Goal: Navigation & Orientation: Find specific page/section

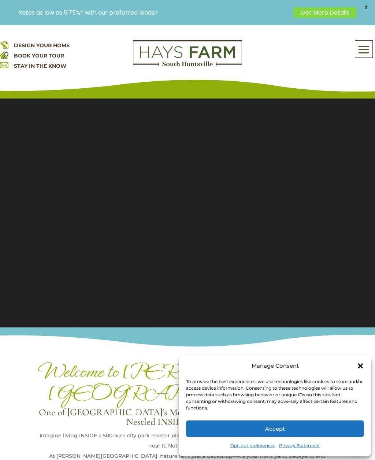
click at [360, 51] on span at bounding box center [363, 49] width 17 height 17
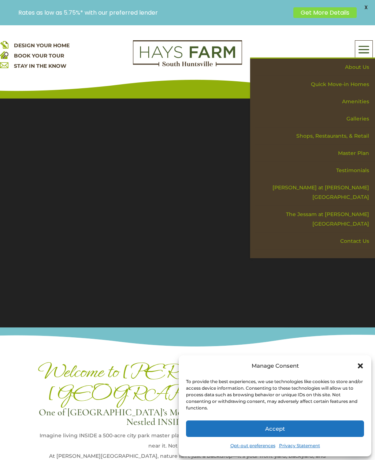
click at [352, 121] on link "Galleries" at bounding box center [315, 118] width 120 height 17
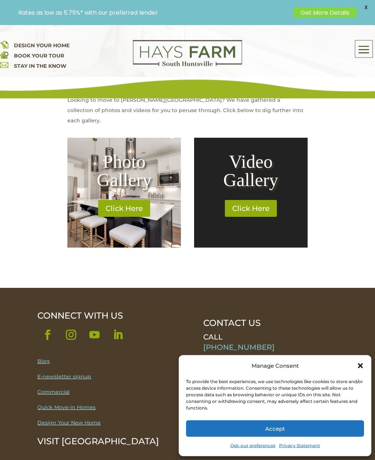
scroll to position [258, 0]
click at [119, 200] on link "Click Here" at bounding box center [124, 208] width 52 height 17
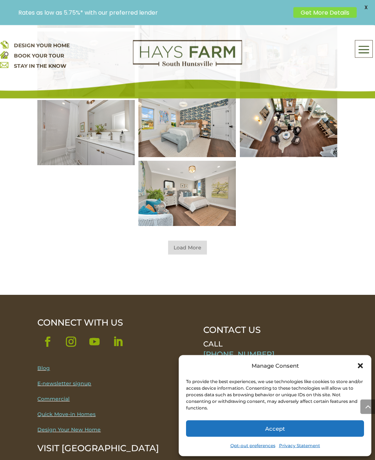
scroll to position [419, 0]
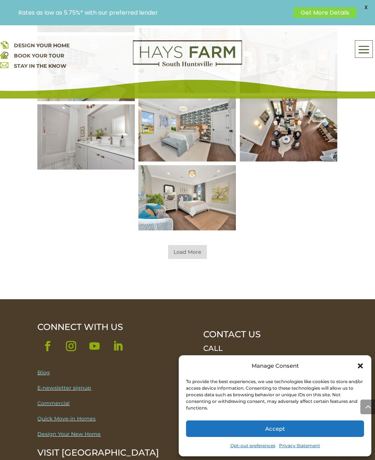
click at [188, 252] on span "Load More" at bounding box center [187, 252] width 39 height 14
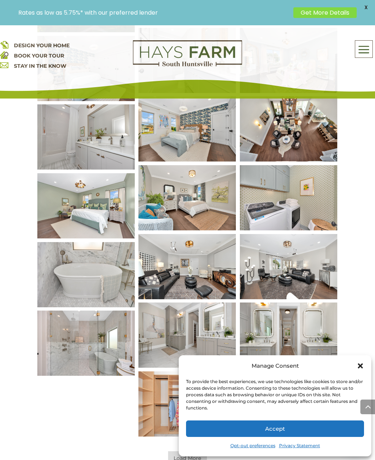
click at [68, 152] on img at bounding box center [85, 136] width 97 height 65
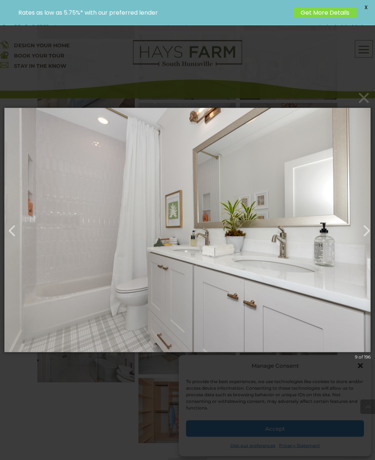
scroll to position [413, 0]
click at [365, 236] on button "button" at bounding box center [363, 227] width 18 height 18
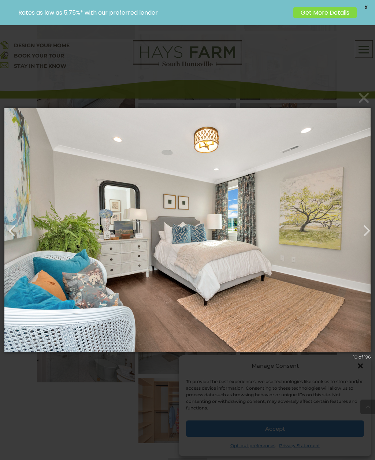
click at [363, 236] on button "button" at bounding box center [363, 227] width 18 height 18
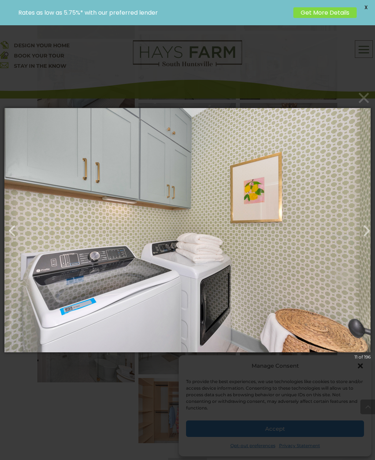
click at [361, 236] on button "button" at bounding box center [363, 227] width 18 height 18
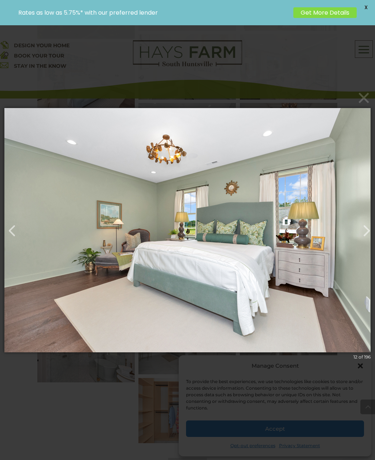
click at [18, 236] on button "button" at bounding box center [9, 227] width 18 height 18
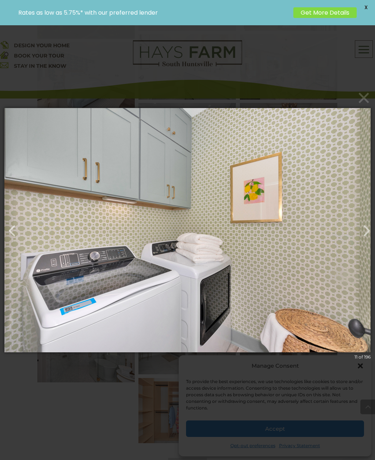
click at [366, 236] on button "button" at bounding box center [363, 227] width 18 height 18
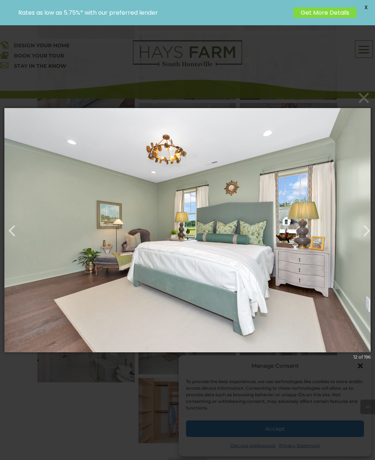
click at [365, 236] on button "button" at bounding box center [363, 227] width 18 height 18
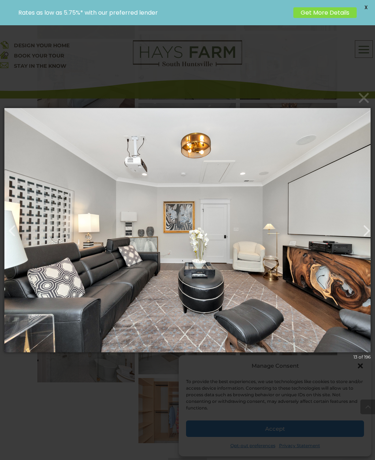
click at [366, 236] on button "button" at bounding box center [363, 227] width 18 height 18
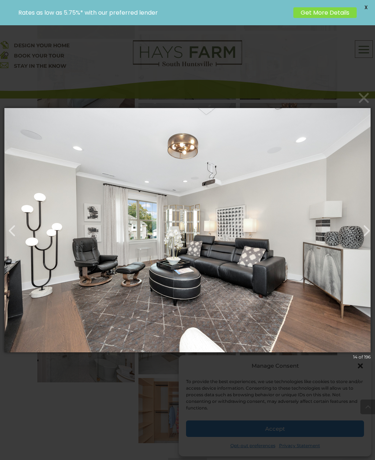
click at [365, 236] on button "button" at bounding box center [363, 227] width 18 height 18
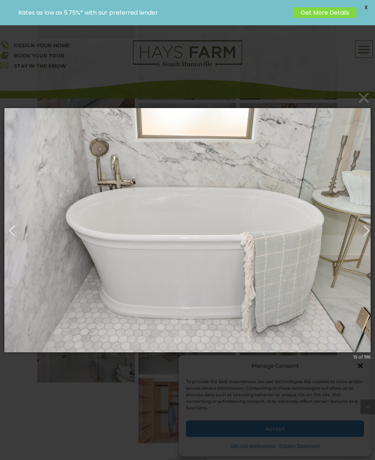
click at [365, 236] on button "button" at bounding box center [363, 227] width 18 height 18
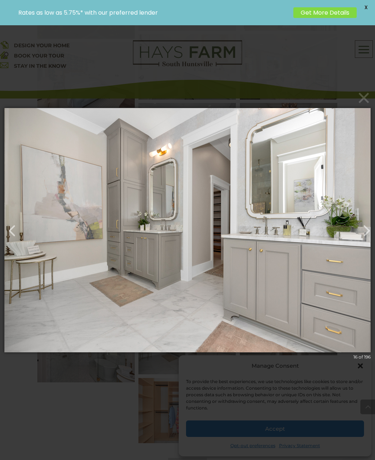
click at [365, 236] on button "button" at bounding box center [363, 227] width 18 height 18
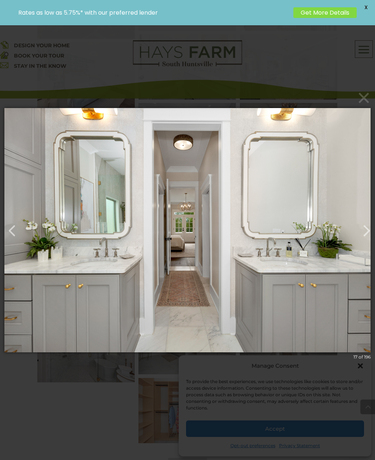
click at [365, 236] on button "button" at bounding box center [363, 227] width 18 height 18
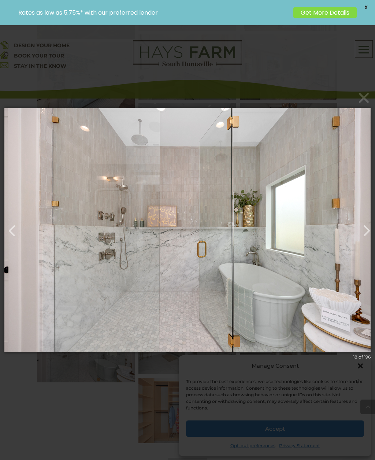
click at [364, 236] on button "button" at bounding box center [363, 227] width 18 height 18
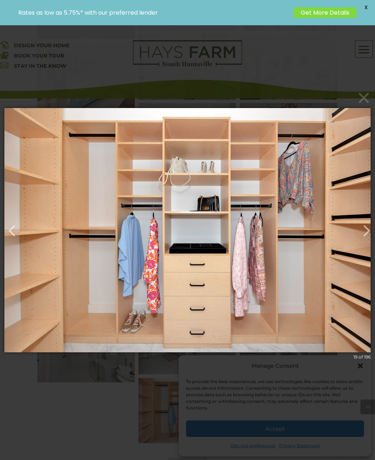
click at [18, 236] on button "button" at bounding box center [9, 227] width 18 height 18
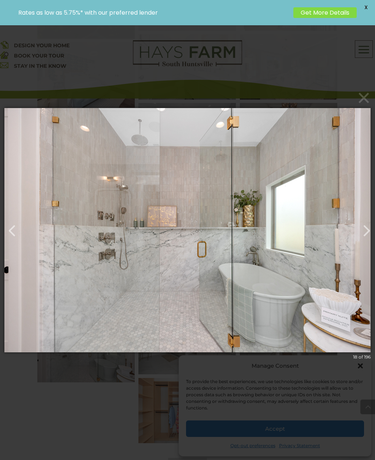
click at [367, 236] on button "button" at bounding box center [363, 227] width 18 height 18
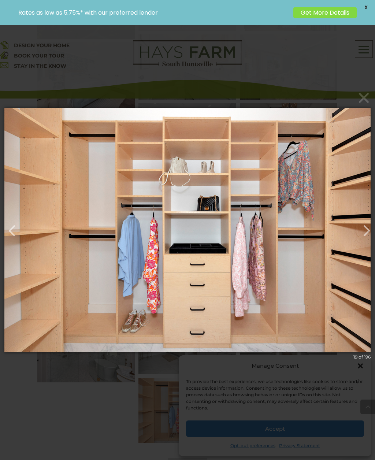
click at [367, 236] on button "button" at bounding box center [363, 227] width 18 height 18
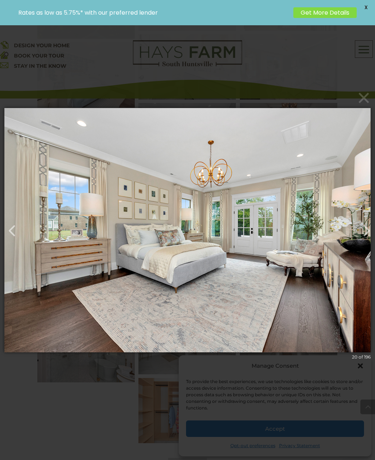
click at [367, 236] on button "button" at bounding box center [363, 227] width 18 height 18
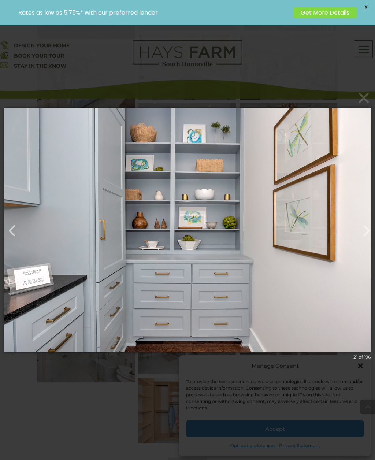
click at [368, 236] on button "button" at bounding box center [363, 227] width 18 height 18
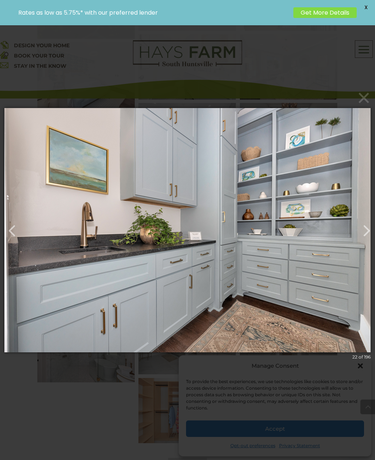
click at [369, 236] on button "button" at bounding box center [363, 227] width 18 height 18
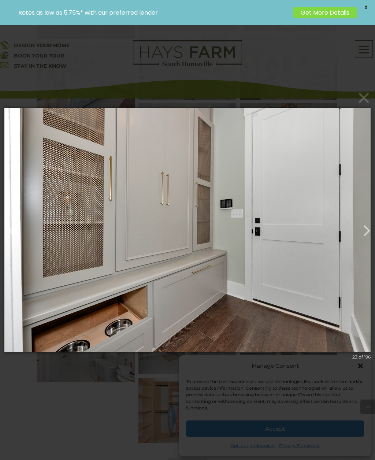
click at [371, 236] on button "button" at bounding box center [363, 227] width 18 height 18
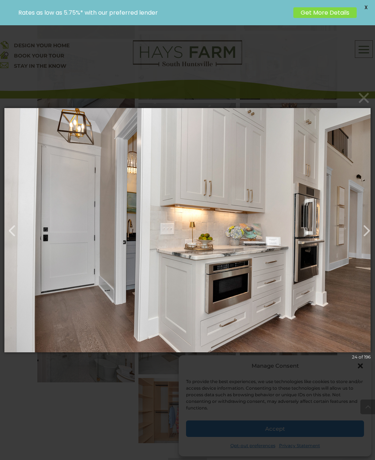
click at [16, 236] on button "button" at bounding box center [9, 227] width 18 height 18
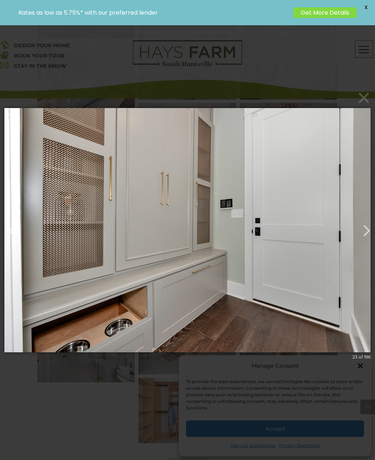
click at [371, 236] on button "button" at bounding box center [363, 227] width 18 height 18
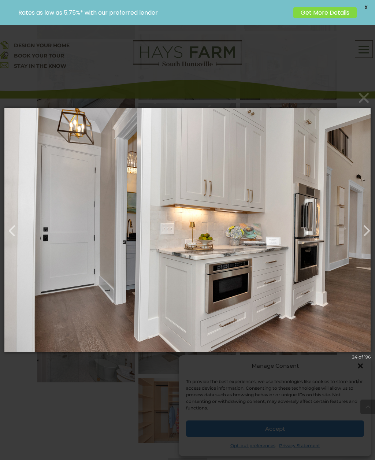
click at [371, 236] on button "button" at bounding box center [363, 227] width 18 height 18
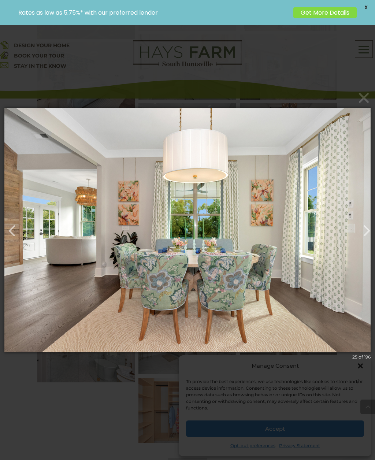
click at [371, 236] on button "button" at bounding box center [363, 227] width 18 height 18
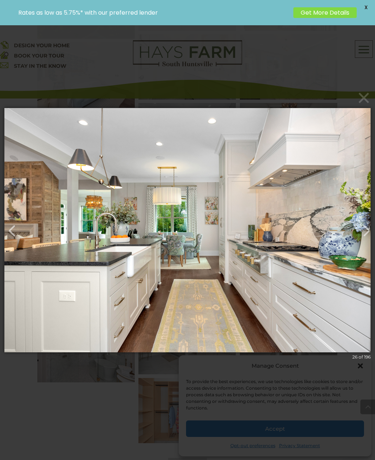
click at [14, 236] on button "button" at bounding box center [9, 227] width 18 height 18
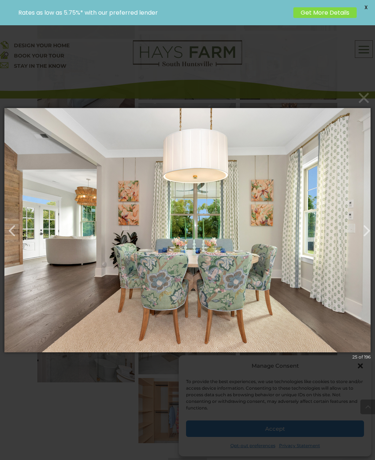
click at [371, 235] on button "button" at bounding box center [363, 227] width 18 height 18
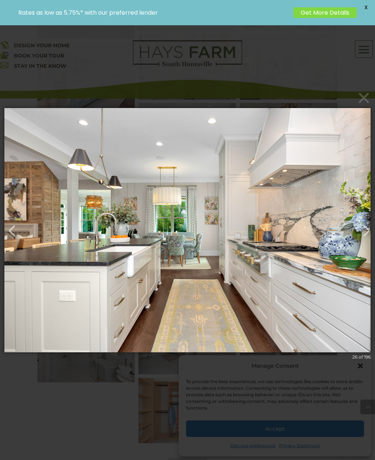
click at [371, 235] on button "button" at bounding box center [363, 227] width 18 height 18
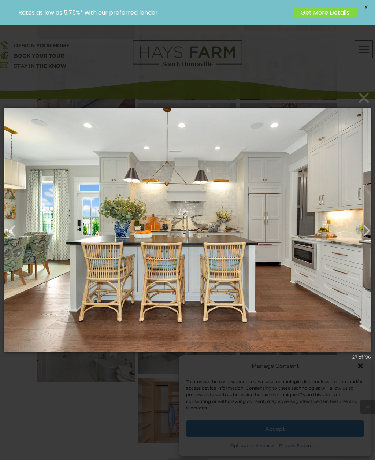
click at [371, 234] on button "button" at bounding box center [363, 227] width 18 height 18
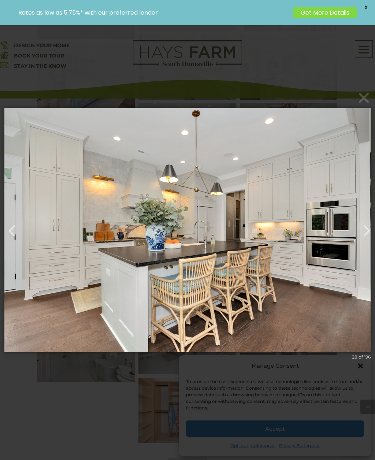
click at [371, 233] on button "button" at bounding box center [363, 227] width 18 height 18
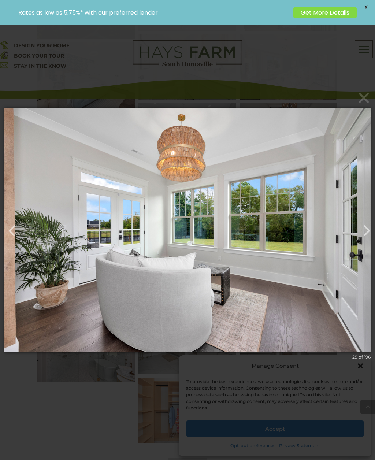
click at [371, 236] on button "button" at bounding box center [363, 227] width 18 height 18
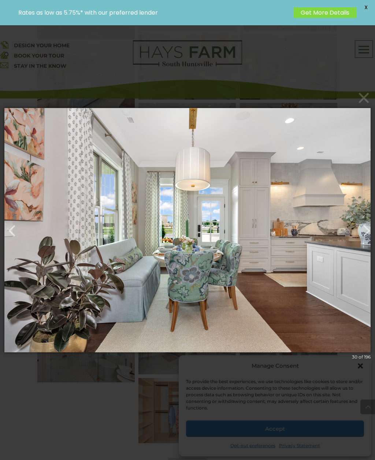
click at [371, 236] on button "button" at bounding box center [363, 227] width 18 height 18
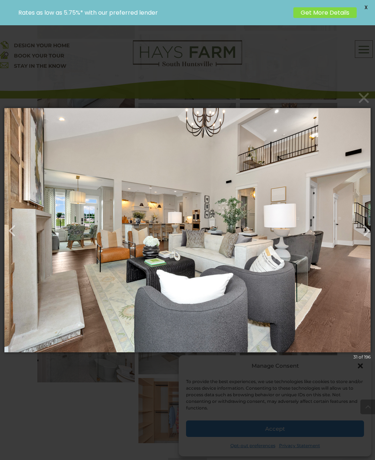
click at [371, 236] on button "button" at bounding box center [363, 227] width 18 height 18
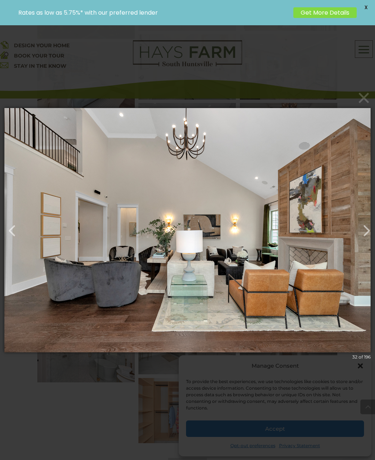
click at [371, 236] on button "button" at bounding box center [363, 227] width 18 height 18
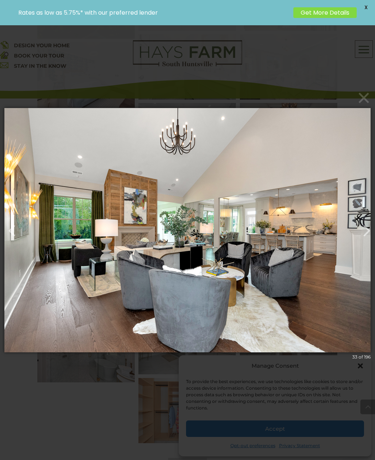
click at [371, 235] on button "button" at bounding box center [363, 227] width 18 height 18
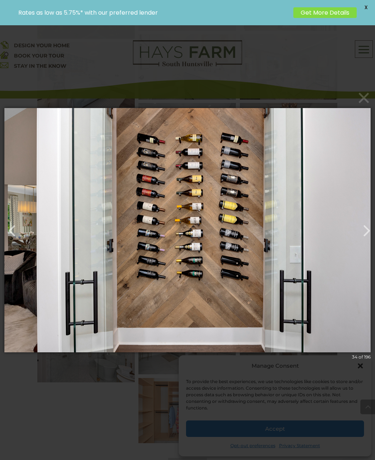
click at [371, 235] on button "button" at bounding box center [363, 227] width 18 height 18
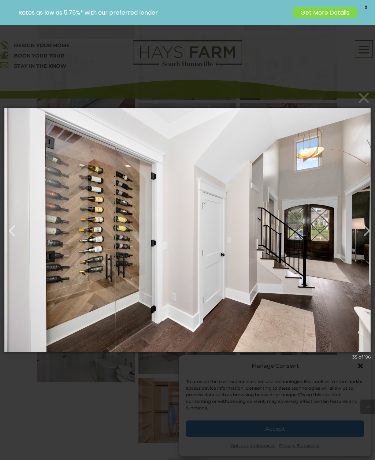
click at [371, 235] on button "button" at bounding box center [363, 227] width 18 height 18
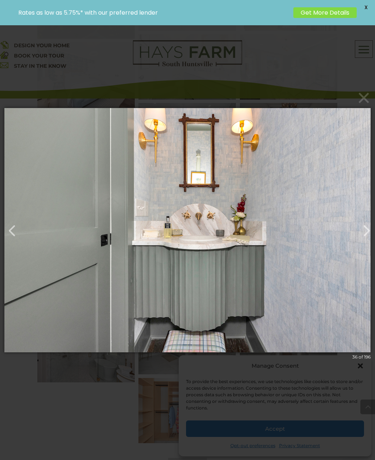
click at [371, 235] on button "button" at bounding box center [363, 227] width 18 height 18
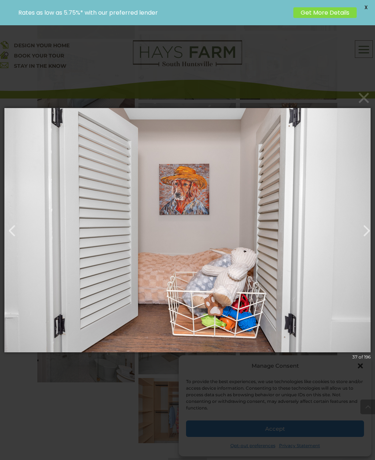
click at [371, 235] on button "button" at bounding box center [363, 227] width 18 height 18
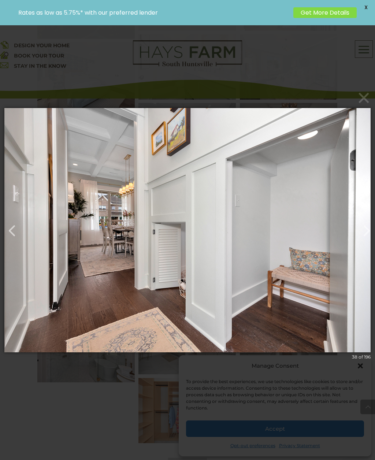
click at [371, 234] on button "button" at bounding box center [363, 227] width 18 height 18
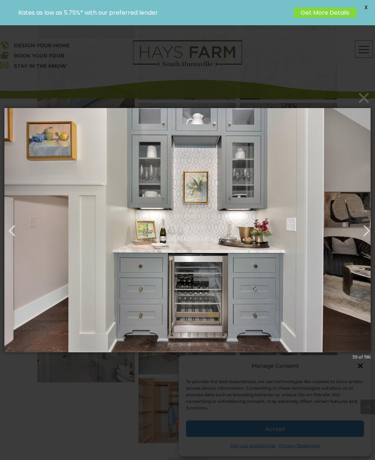
click at [371, 234] on button "button" at bounding box center [363, 227] width 18 height 18
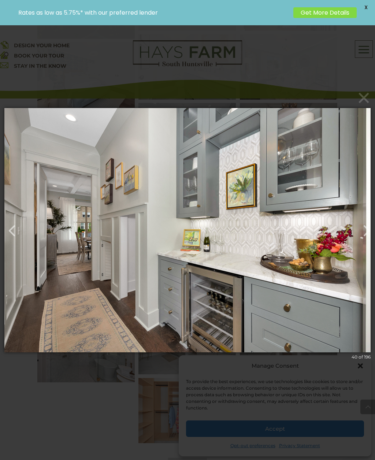
click at [371, 233] on button "button" at bounding box center [363, 227] width 18 height 18
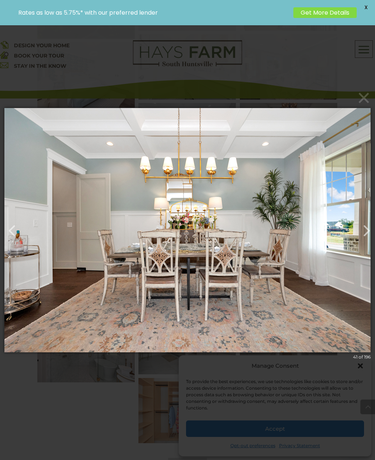
click at [366, 236] on button "button" at bounding box center [363, 227] width 18 height 18
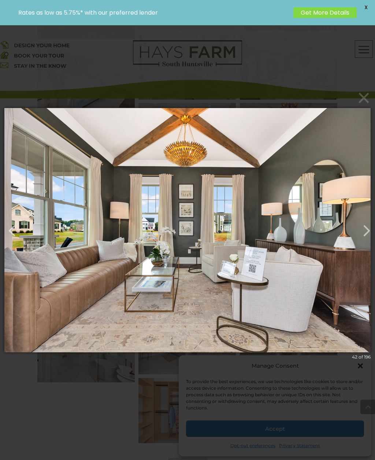
click at [366, 236] on button "button" at bounding box center [363, 227] width 18 height 18
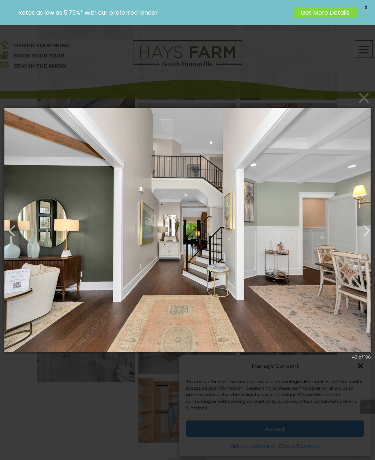
click at [367, 236] on button "button" at bounding box center [363, 227] width 18 height 18
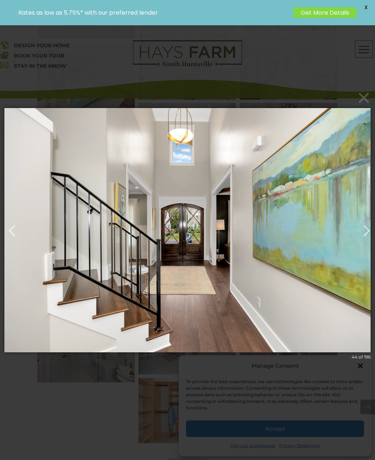
click at [363, 106] on button "×" at bounding box center [190, 98] width 366 height 16
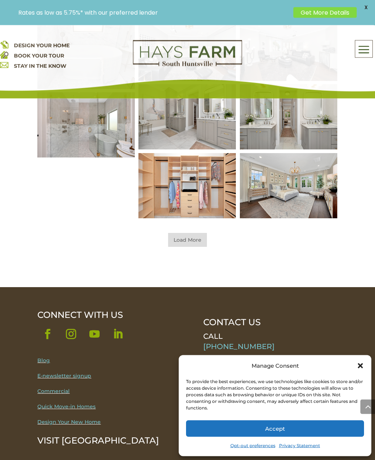
scroll to position [638, 0]
click at [178, 236] on span "Load More" at bounding box center [187, 240] width 39 height 14
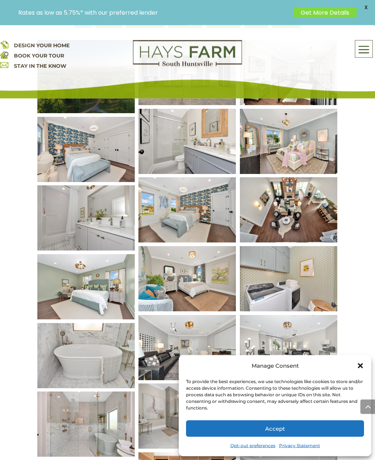
click at [364, 45] on span at bounding box center [363, 49] width 17 height 17
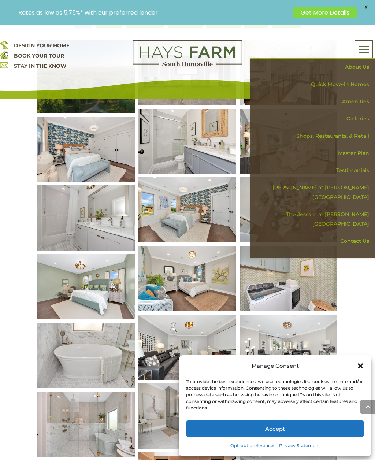
click at [311, 135] on link "Shops, Restaurants, & Retail" at bounding box center [315, 135] width 120 height 17
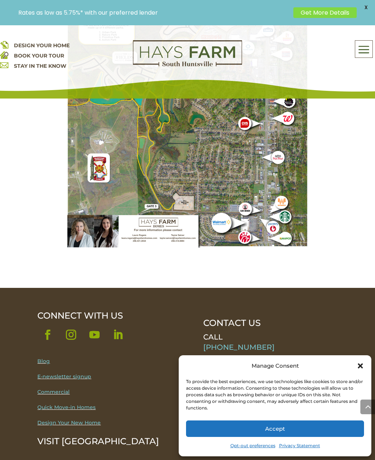
scroll to position [1554, 0]
